Goal: Information Seeking & Learning: Stay updated

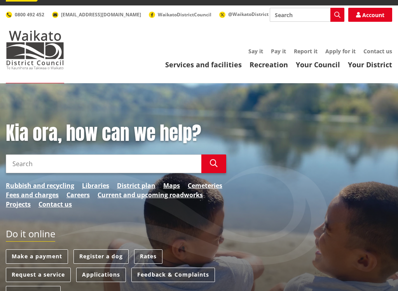
scroll to position [16, 0]
click at [11, 192] on div "Kia ora, how can we help? Search Search Rubbish and recycling Libraries Distric…" at bounding box center [116, 169] width 232 height 94
click at [3, 197] on div "Kia ora, how can we help? Search Search Rubbish and recycling Libraries Distric…" at bounding box center [116, 169] width 232 height 94
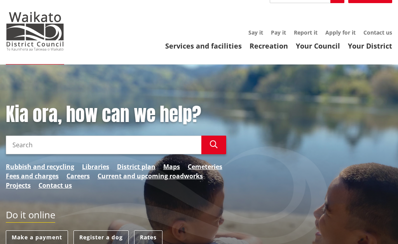
scroll to position [0, 0]
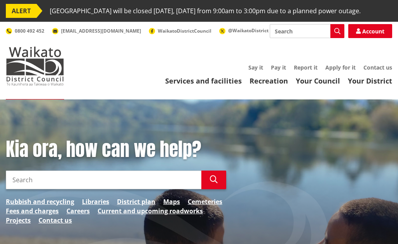
click at [17, 189] on input "Search" at bounding box center [104, 180] width 196 height 19
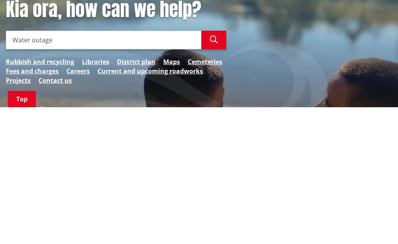
type input "Water outage"
click at [218, 168] on button "Search" at bounding box center [213, 177] width 25 height 19
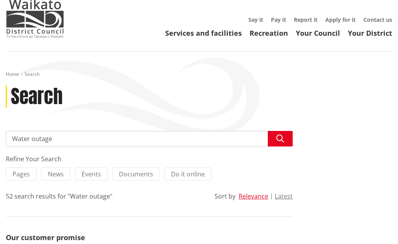
scroll to position [47, 0]
click at [57, 179] on span "News" at bounding box center [56, 174] width 16 height 9
click at [0, 0] on input "News" at bounding box center [0, 0] width 0 height 0
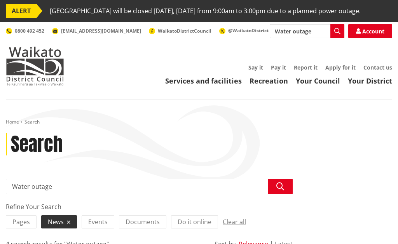
click at [16, 86] on img at bounding box center [35, 66] width 58 height 39
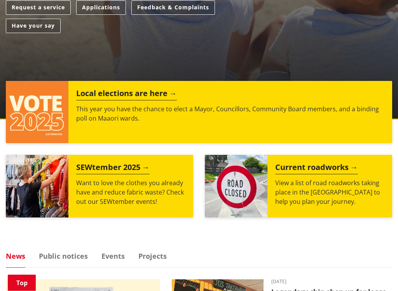
scroll to position [287, 0]
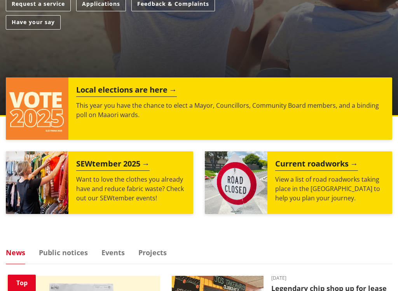
click at [328, 184] on div "Current roadworks View a list of road roadworks taking place in the Waikato dis…" at bounding box center [329, 182] width 125 height 63
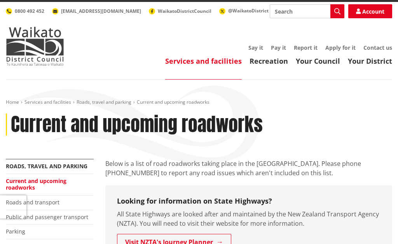
scroll to position [16, 0]
